Goal: Task Accomplishment & Management: Use online tool/utility

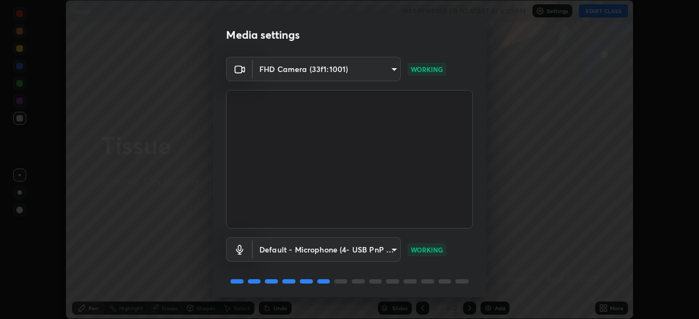
scroll to position [39, 0]
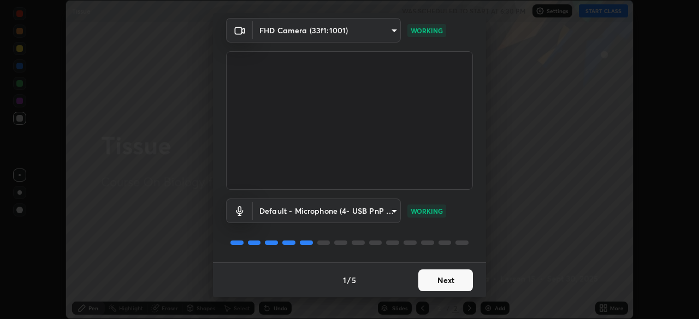
click at [427, 276] on button "Next" at bounding box center [445, 281] width 55 height 22
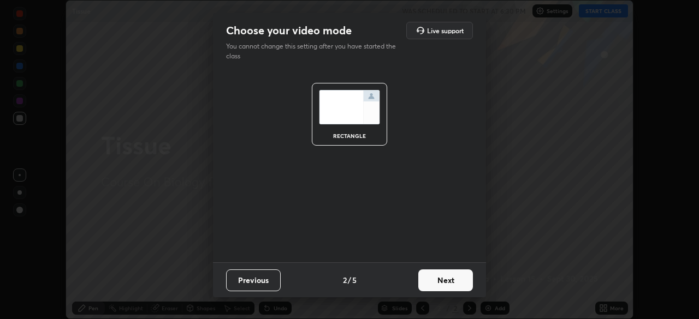
scroll to position [0, 0]
click at [428, 281] on button "Next" at bounding box center [445, 281] width 55 height 22
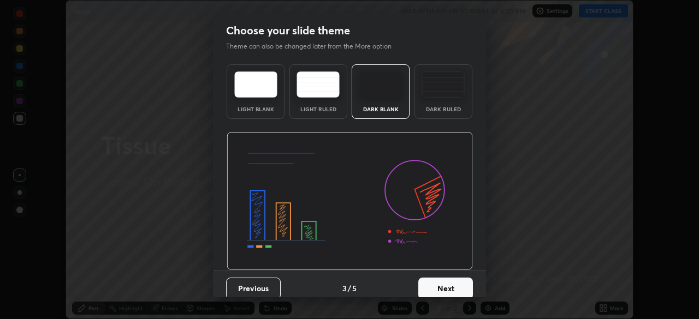
click at [429, 281] on button "Next" at bounding box center [445, 289] width 55 height 22
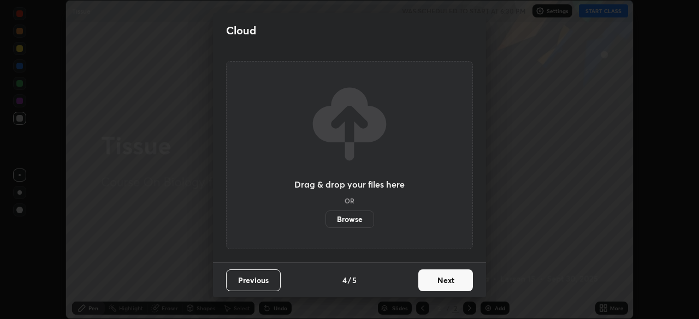
click at [430, 285] on button "Next" at bounding box center [445, 281] width 55 height 22
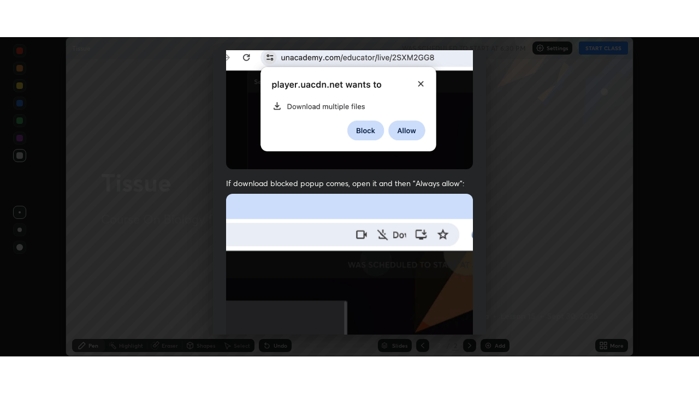
scroll to position [262, 0]
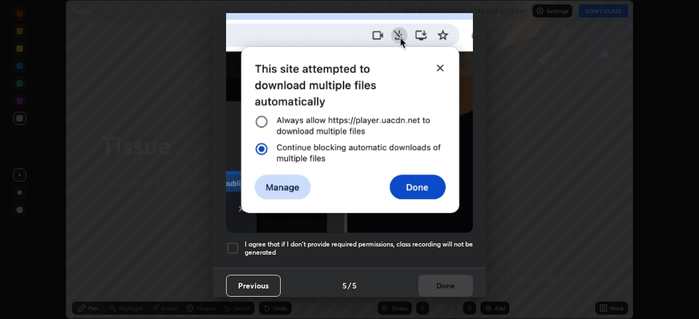
click at [326, 240] on h5 "I agree that if I don't provide required permissions, class recording will not …" at bounding box center [359, 248] width 228 height 17
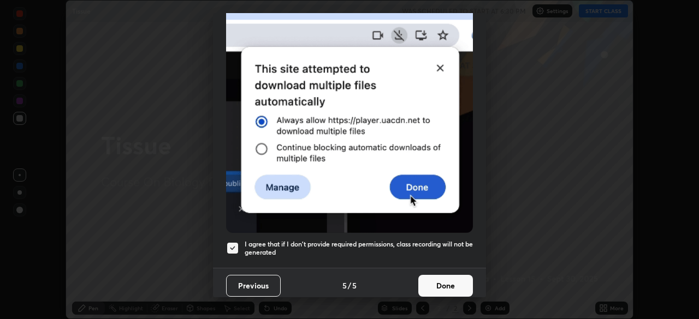
click at [433, 284] on button "Done" at bounding box center [445, 286] width 55 height 22
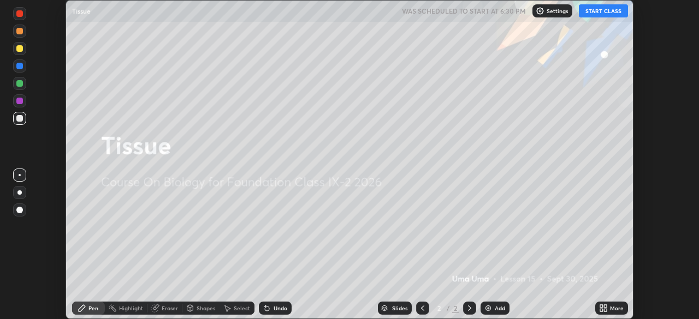
click at [605, 11] on button "START CLASS" at bounding box center [603, 10] width 49 height 13
click at [604, 310] on icon at bounding box center [605, 310] width 3 height 3
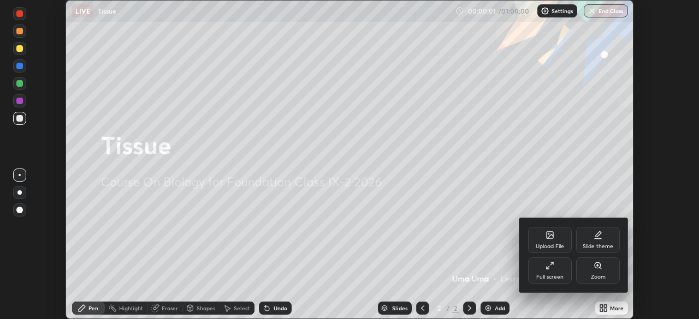
click at [550, 277] on div "Full screen" at bounding box center [549, 277] width 27 height 5
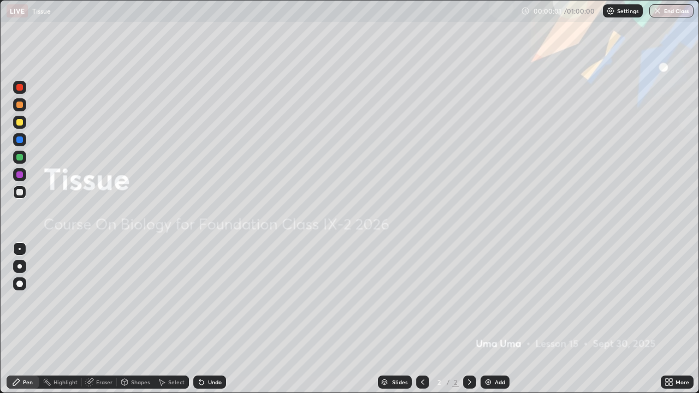
scroll to position [393, 699]
click at [500, 319] on div "Add" at bounding box center [500, 381] width 10 height 5
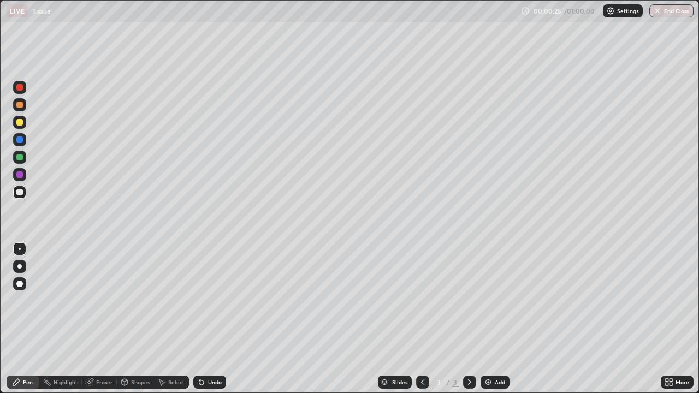
click at [17, 194] on div at bounding box center [19, 192] width 7 height 7
click at [110, 319] on div "Eraser" at bounding box center [104, 381] width 16 height 5
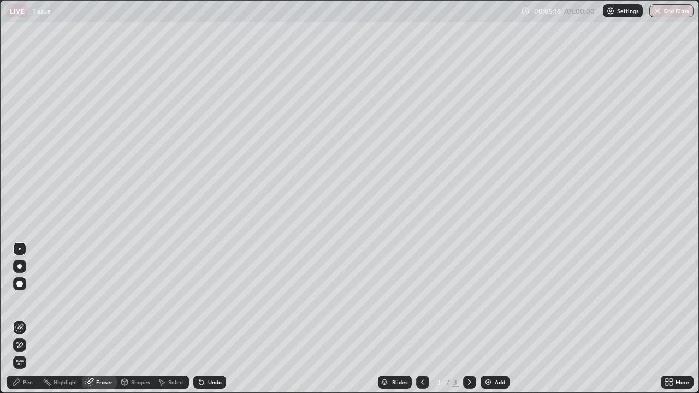
click at [22, 319] on icon at bounding box center [19, 345] width 9 height 9
click at [31, 319] on div "Pen" at bounding box center [28, 381] width 10 height 5
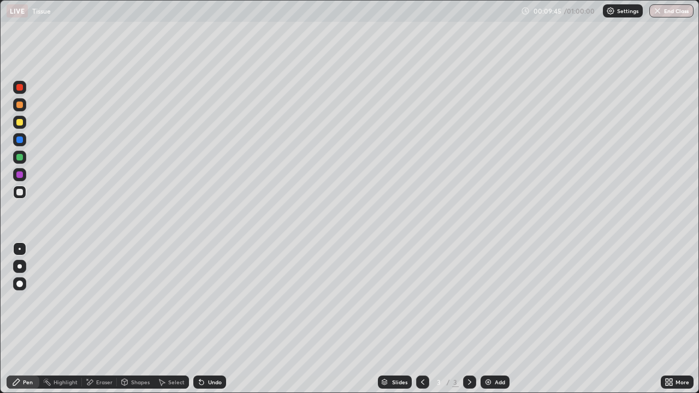
click at [106, 319] on div "Eraser" at bounding box center [104, 381] width 16 height 5
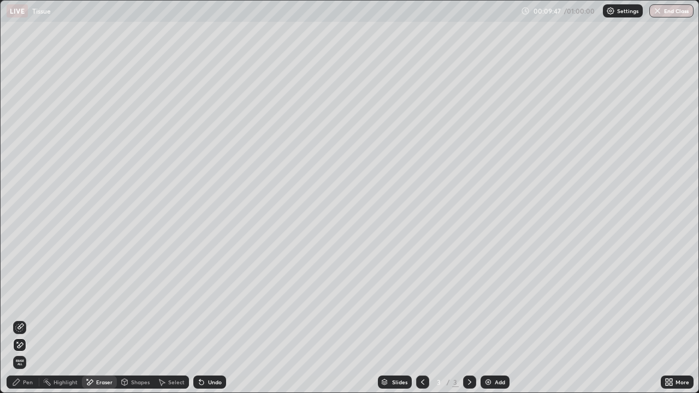
click at [25, 319] on div "Pen" at bounding box center [28, 381] width 10 height 5
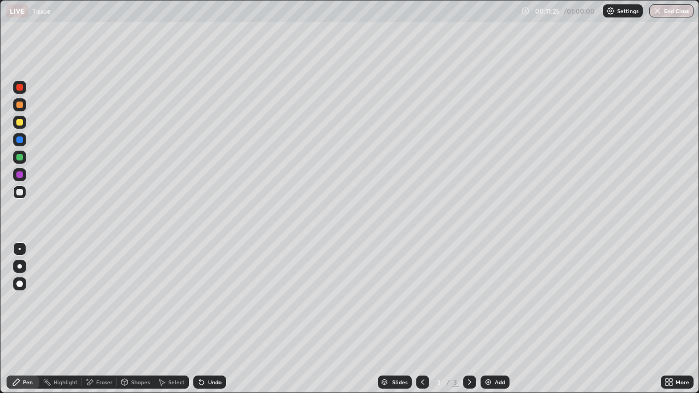
click at [498, 319] on div "Add" at bounding box center [500, 381] width 10 height 5
click at [105, 319] on div "Eraser" at bounding box center [104, 381] width 16 height 5
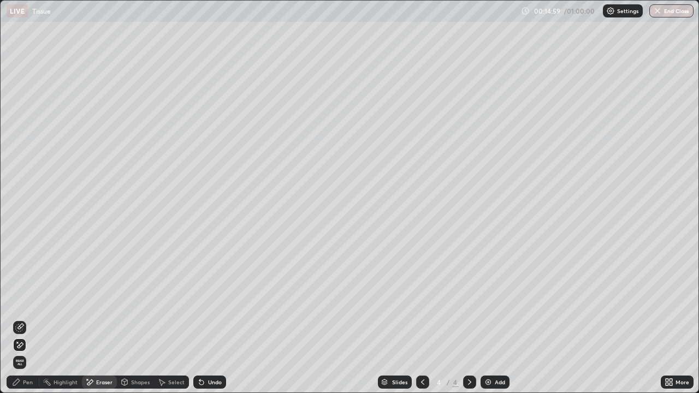
click at [31, 319] on div "Pen" at bounding box center [28, 381] width 10 height 5
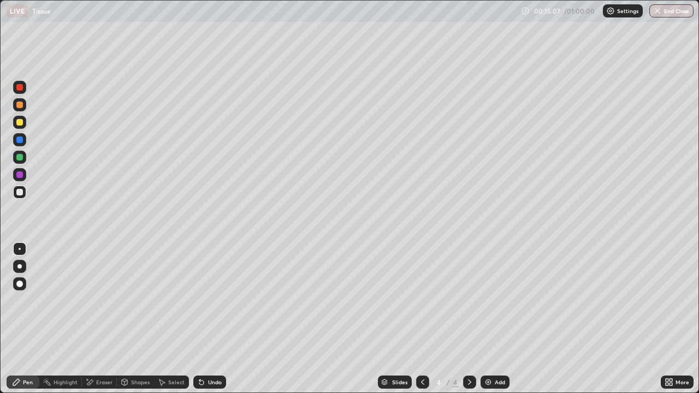
click at [21, 157] on div at bounding box center [19, 157] width 7 height 7
click at [19, 91] on div at bounding box center [19, 87] width 13 height 13
click at [23, 195] on div at bounding box center [19, 192] width 13 height 13
click at [20, 88] on div at bounding box center [19, 87] width 7 height 7
click at [21, 155] on div at bounding box center [19, 157] width 7 height 7
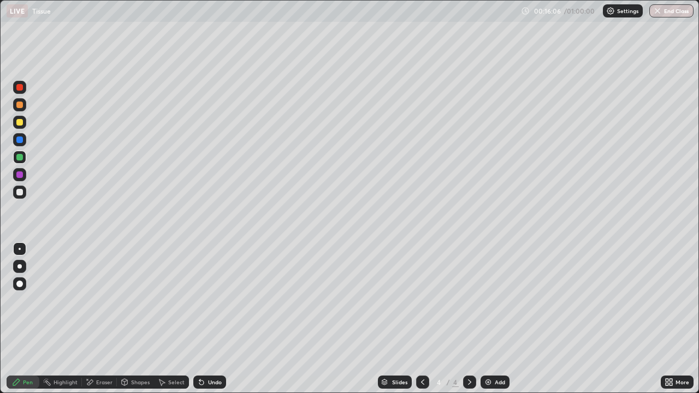
click at [25, 193] on div at bounding box center [19, 192] width 13 height 13
click at [22, 176] on div at bounding box center [19, 174] width 7 height 7
click at [20, 158] on div at bounding box center [19, 157] width 7 height 7
click at [488, 319] on img at bounding box center [488, 382] width 9 height 9
click at [23, 127] on div at bounding box center [19, 122] width 13 height 13
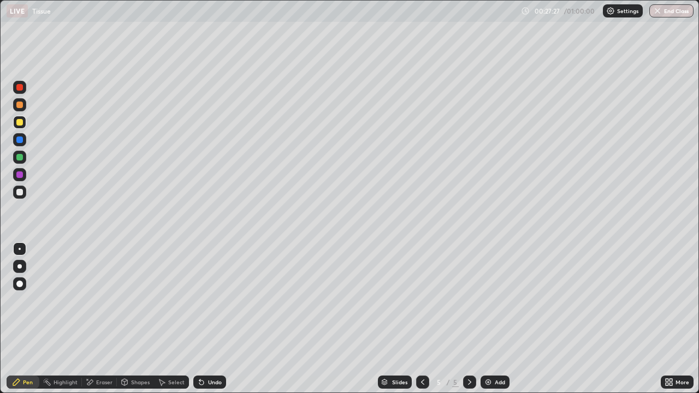
click at [22, 194] on div at bounding box center [19, 192] width 7 height 7
click at [99, 319] on div "Eraser" at bounding box center [104, 381] width 16 height 5
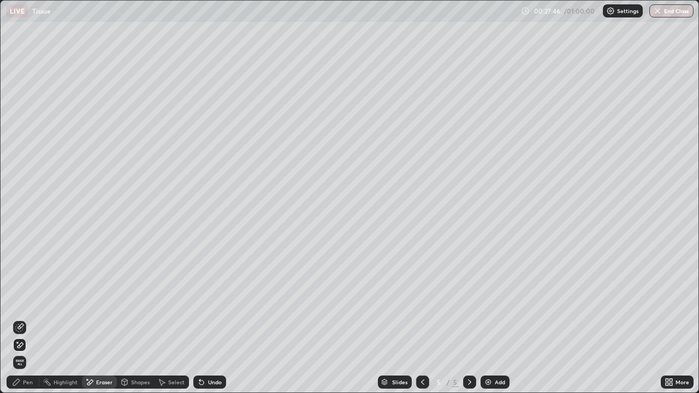
click at [32, 319] on div "Pen" at bounding box center [28, 381] width 10 height 5
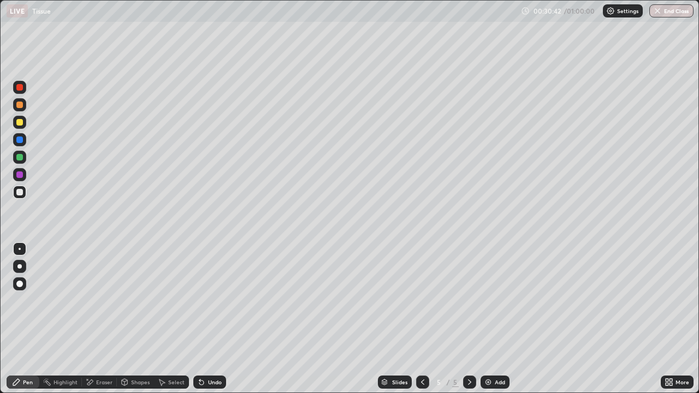
click at [20, 193] on div at bounding box center [19, 192] width 7 height 7
click at [22, 175] on div at bounding box center [19, 174] width 7 height 7
click at [24, 195] on div at bounding box center [19, 192] width 13 height 13
click at [21, 159] on div at bounding box center [19, 157] width 7 height 7
click at [490, 319] on img at bounding box center [488, 382] width 9 height 9
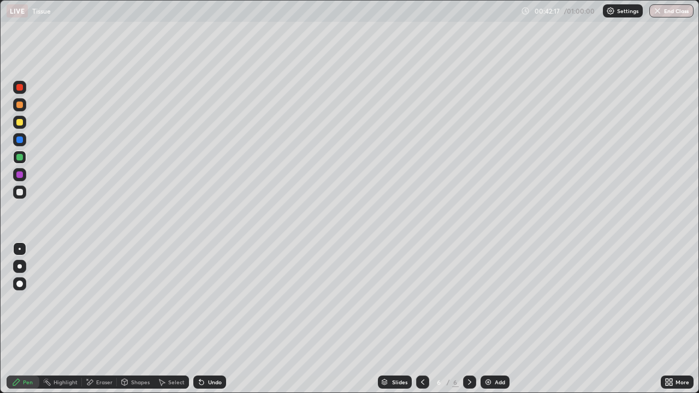
click at [18, 120] on div at bounding box center [19, 122] width 7 height 7
click at [672, 15] on button "End Class" at bounding box center [671, 10] width 44 height 13
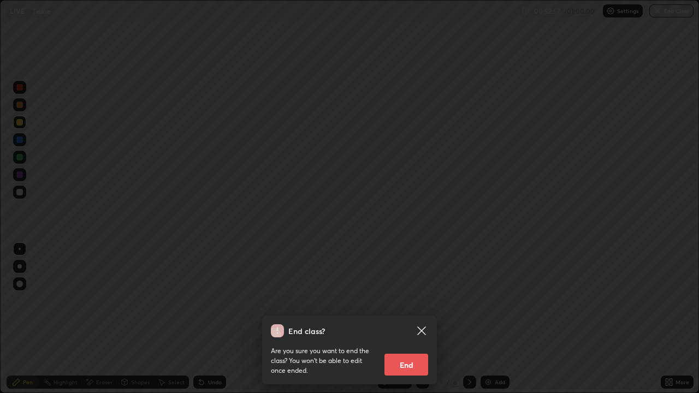
click at [417, 319] on button "End" at bounding box center [406, 365] width 44 height 22
